Goal: Navigation & Orientation: Find specific page/section

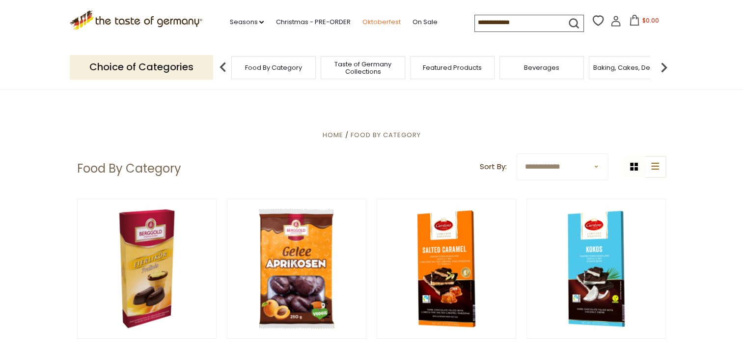
click at [389, 21] on link "Oktoberfest" at bounding box center [381, 22] width 38 height 11
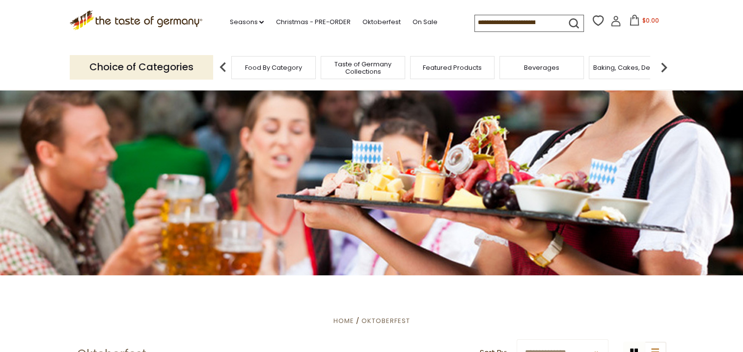
click at [664, 67] on img at bounding box center [664, 67] width 20 height 20
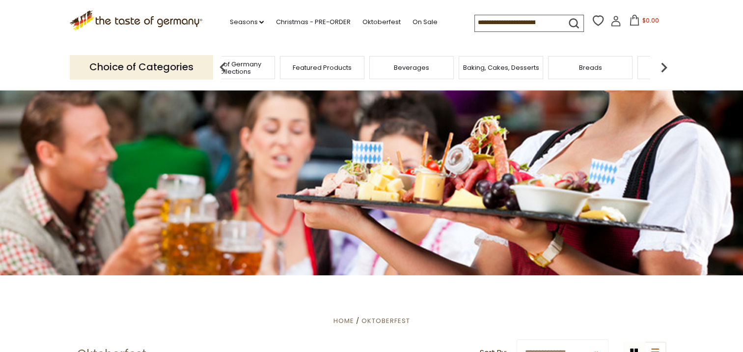
click at [223, 65] on img at bounding box center [223, 67] width 20 height 20
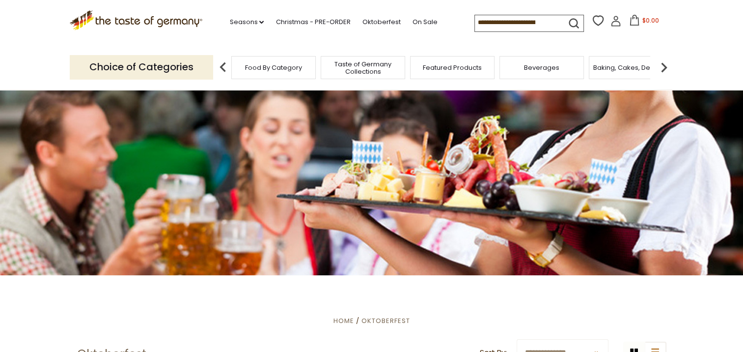
click at [249, 65] on span "Food By Category" at bounding box center [273, 67] width 57 height 7
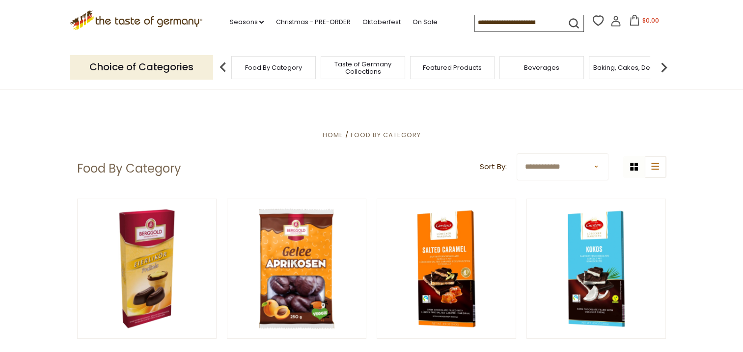
click at [123, 20] on icon ".st0{fill:#EDD300;} .st1{fill:#D33E21;}" at bounding box center [136, 20] width 133 height 20
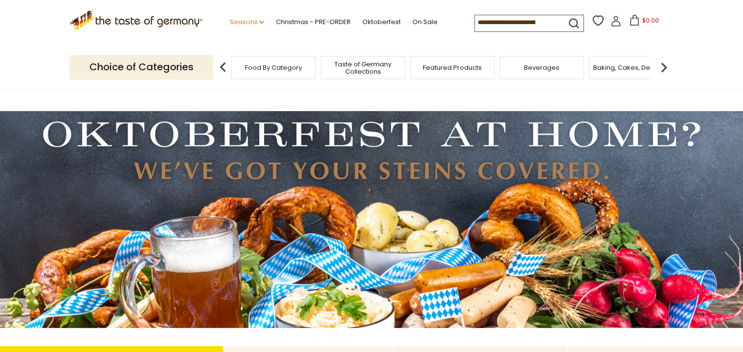
click at [259, 22] on icon at bounding box center [261, 22] width 4 height 3
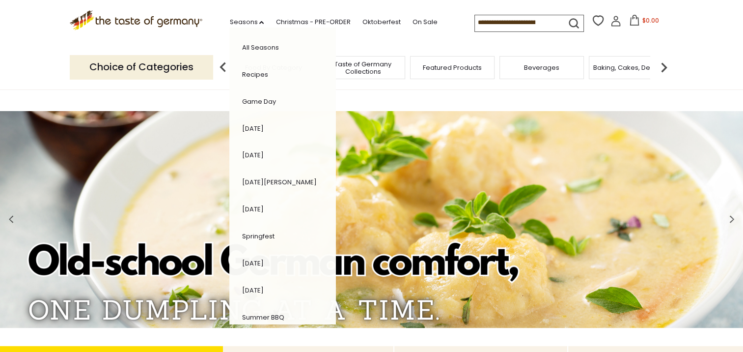
drag, startPoint x: 464, startPoint y: 89, endPoint x: 470, endPoint y: 92, distance: 6.6
click at [464, 89] on header "Free Shipping Starts at $80.00. Varies by Region. Exclusions Apply. Click here …" at bounding box center [371, 45] width 743 height 90
